Goal: Information Seeking & Learning: Learn about a topic

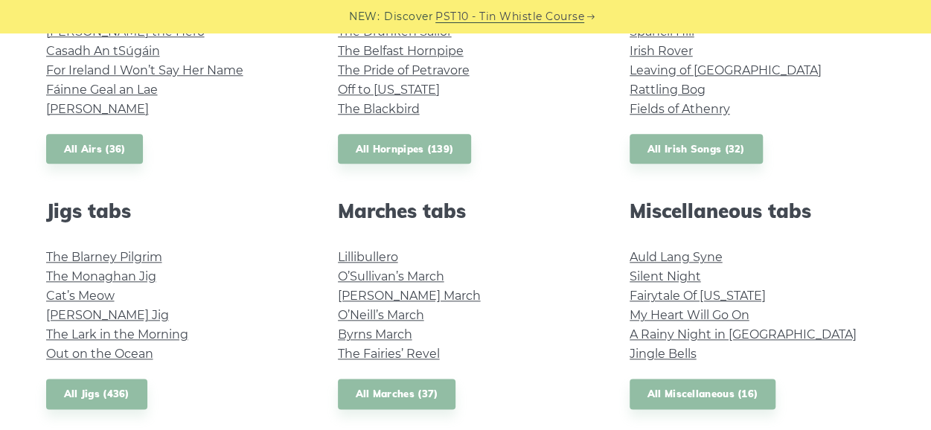
scroll to position [692, 0]
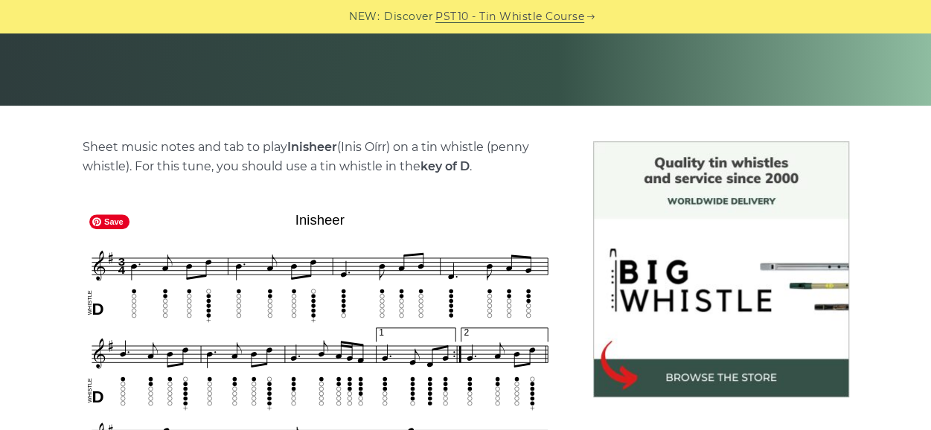
scroll to position [284, 0]
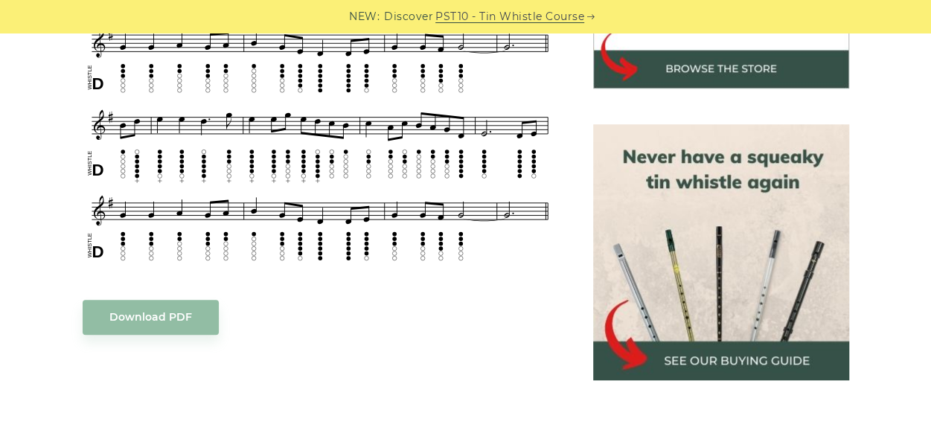
scroll to position [596, 0]
